Goal: Information Seeking & Learning: Learn about a topic

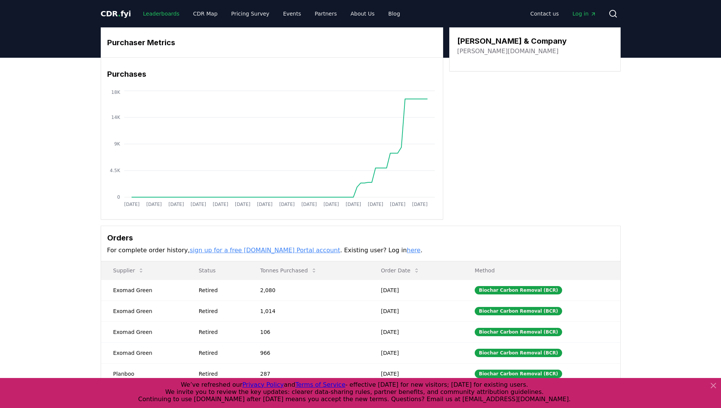
click at [156, 9] on link "Leaderboards" at bounding box center [161, 14] width 49 height 14
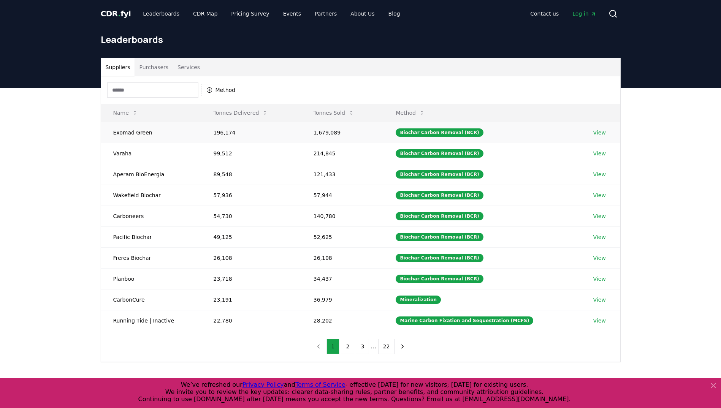
click at [593, 132] on link "View" at bounding box center [599, 133] width 13 height 8
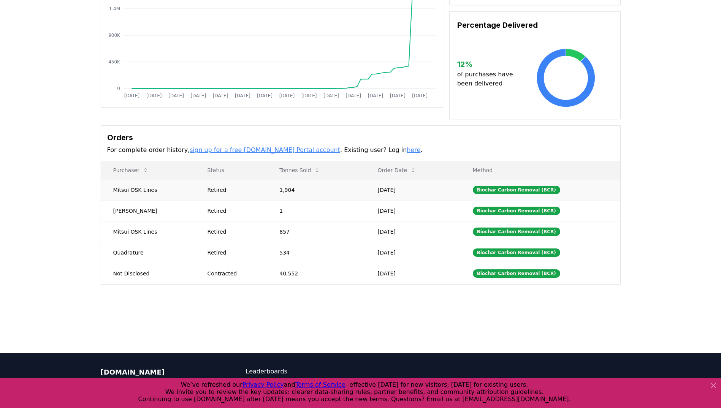
scroll to position [114, 0]
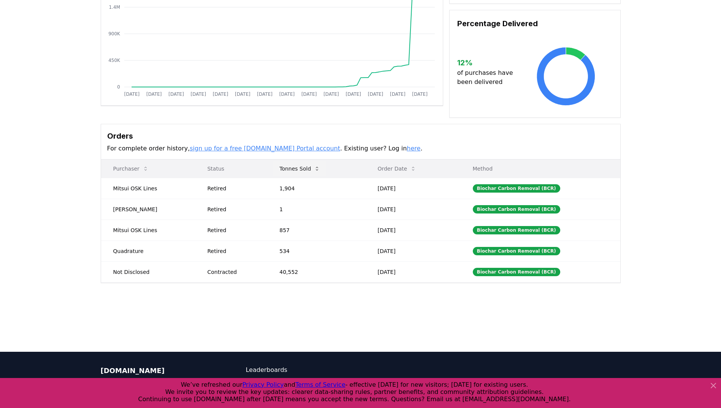
click at [291, 165] on button "Tonnes Sold" at bounding box center [299, 168] width 53 height 15
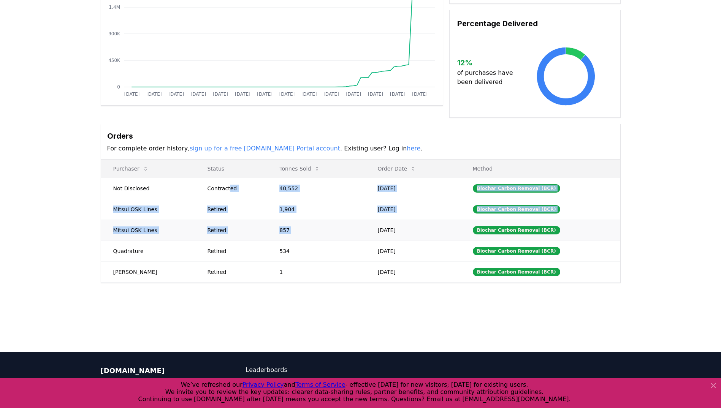
drag, startPoint x: 324, startPoint y: 190, endPoint x: 373, endPoint y: 225, distance: 60.4
click at [373, 225] on tbody "Not Disclosed Contracted 40,552 Jul 30, 2025 Biochar Carbon Removal (BCR) Mitsu…" at bounding box center [360, 230] width 519 height 105
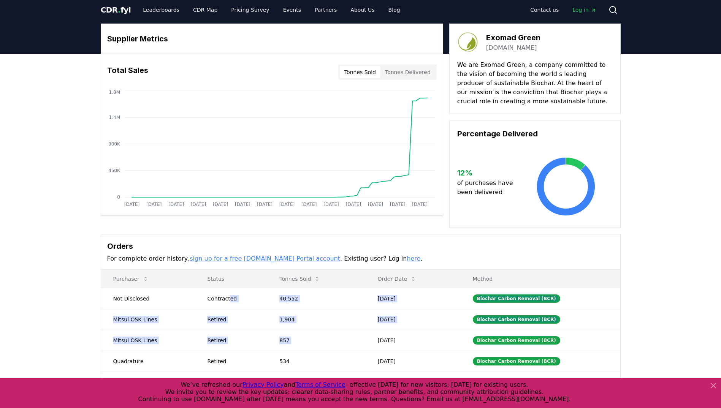
scroll to position [0, 0]
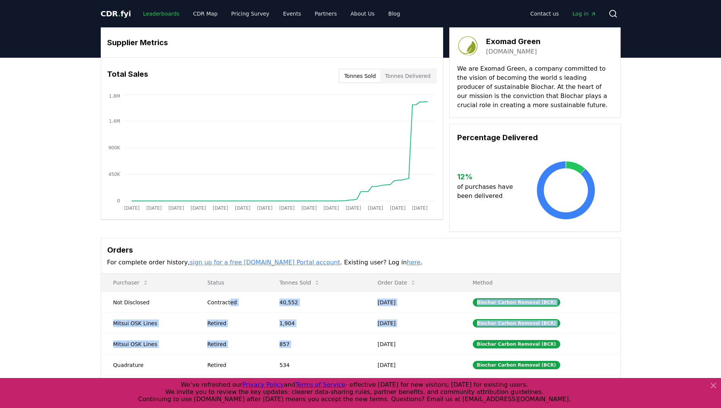
click at [166, 14] on link "Leaderboards" at bounding box center [161, 14] width 49 height 14
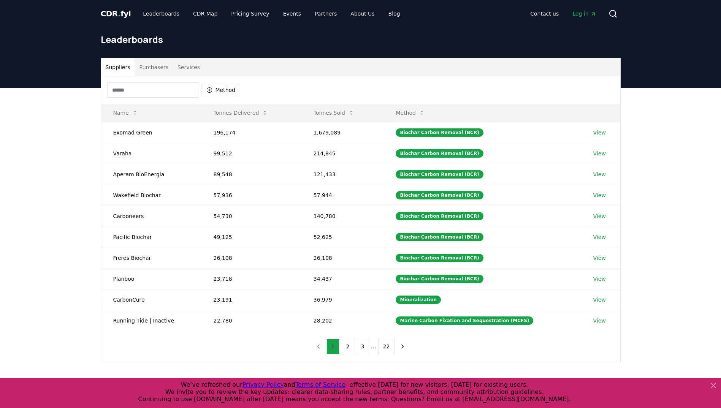
click at [159, 69] on button "Purchasers" at bounding box center [154, 67] width 38 height 18
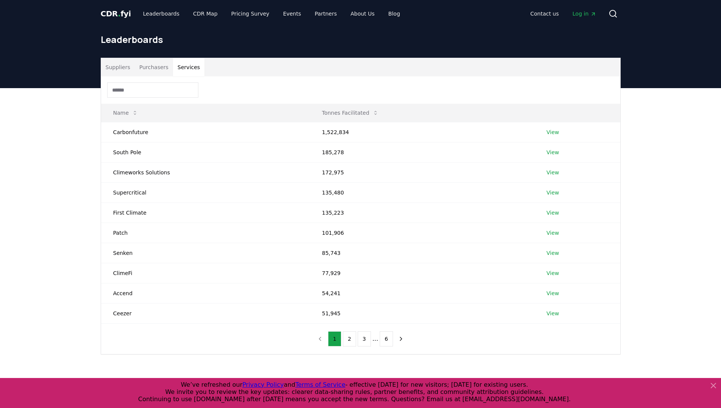
click at [185, 65] on button "Services" at bounding box center [189, 67] width 32 height 18
click at [147, 68] on button "Purchasers" at bounding box center [154, 67] width 38 height 18
